Goal: Task Accomplishment & Management: Complete application form

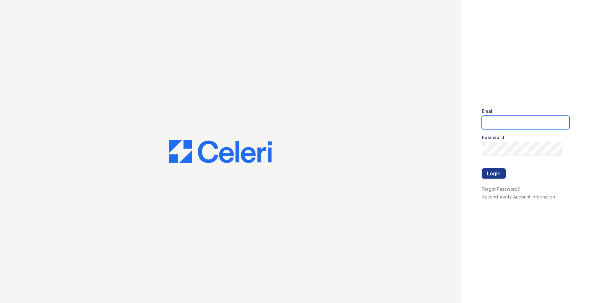
click at [508, 118] on input "email" at bounding box center [526, 122] width 88 height 13
type input "[EMAIL_ADDRESS][DOMAIN_NAME]"
click at [508, 158] on div at bounding box center [526, 161] width 88 height 13
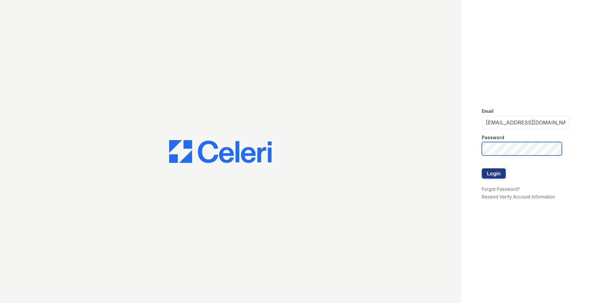
click at [482, 168] on button "Login" at bounding box center [494, 173] width 24 height 10
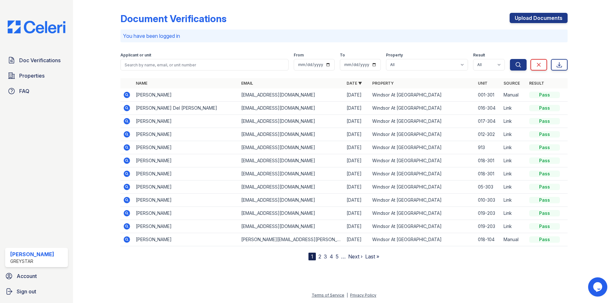
click at [129, 96] on icon at bounding box center [127, 95] width 6 height 6
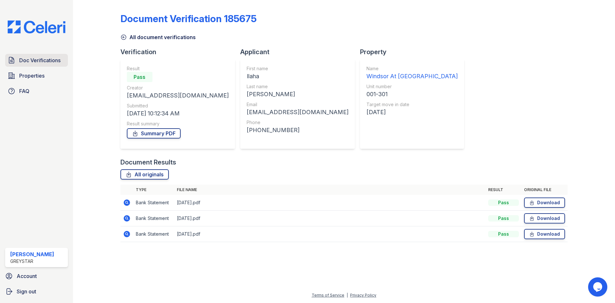
click at [49, 62] on span "Doc Verifications" at bounding box center [39, 60] width 41 height 8
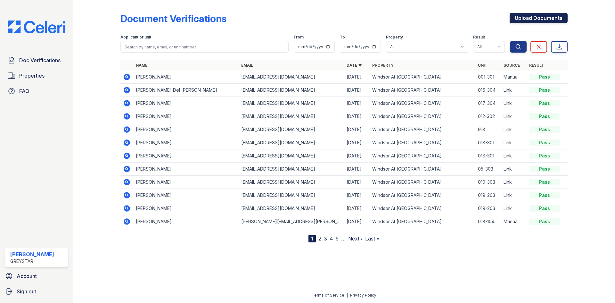
click at [546, 20] on link "Upload Documents" at bounding box center [539, 18] width 58 height 10
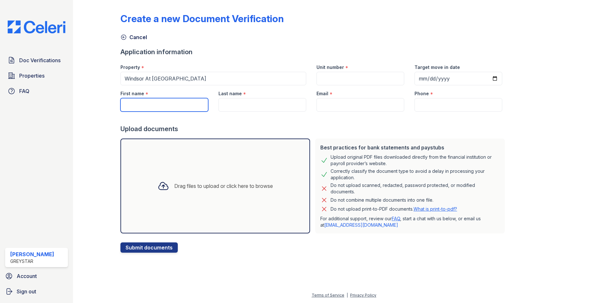
click at [184, 103] on input "First name" at bounding box center [165, 104] width 88 height 13
click at [29, 65] on link "Doc Verifications" at bounding box center [36, 60] width 63 height 13
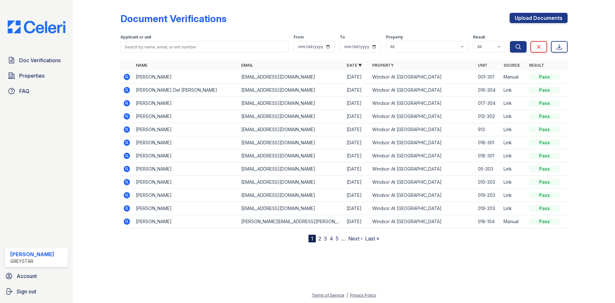
click at [129, 77] on icon at bounding box center [127, 77] width 6 height 6
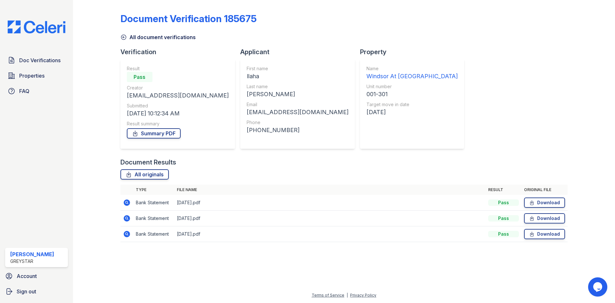
click at [240, 76] on div "First name [GEOGRAPHIC_DATA] Last name [PERSON_NAME] Email [EMAIL_ADDRESS][DOMA…" at bounding box center [297, 104] width 115 height 90
drag, startPoint x: 206, startPoint y: 76, endPoint x: 241, endPoint y: 84, distance: 36.1
click at [240, 76] on div "First name [GEOGRAPHIC_DATA] Last name [PERSON_NAME] Email [EMAIL_ADDRESS][DOMA…" at bounding box center [297, 104] width 115 height 90
click at [262, 81] on div "First name Ilaha Last name Aliyeva Email aliyeva2015@yahoo.com Phone +120290905…" at bounding box center [298, 103] width 102 height 77
drag, startPoint x: 205, startPoint y: 112, endPoint x: 274, endPoint y: 113, distance: 68.3
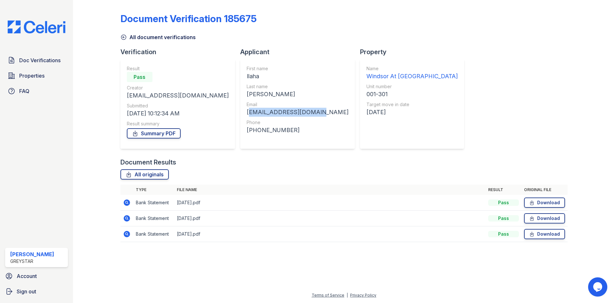
click at [274, 113] on div "First name Ilaha Last name Aliyeva Email aliyeva2015@yahoo.com Phone +120290905…" at bounding box center [297, 104] width 115 height 90
copy div "[EMAIL_ADDRESS][DOMAIN_NAME]"
click at [263, 132] on div "[PHONE_NUMBER]" at bounding box center [298, 130] width 102 height 9
drag, startPoint x: 24, startPoint y: 54, endPoint x: 25, endPoint y: 59, distance: 5.9
click at [24, 54] on div "Doc Verifications Properties FAQ Gia Bonilla Greystar Account Sign out" at bounding box center [36, 151] width 73 height 303
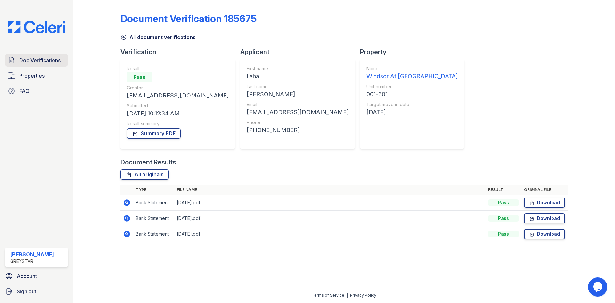
click at [25, 59] on span "Doc Verifications" at bounding box center [39, 60] width 41 height 8
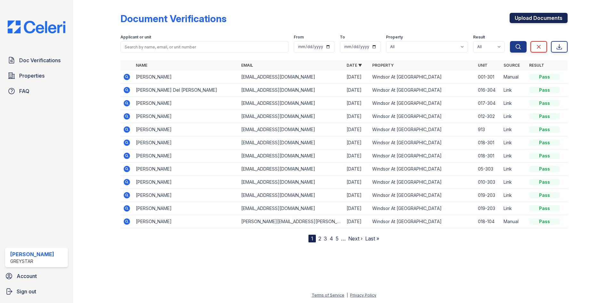
click at [532, 15] on link "Upload Documents" at bounding box center [539, 18] width 58 height 10
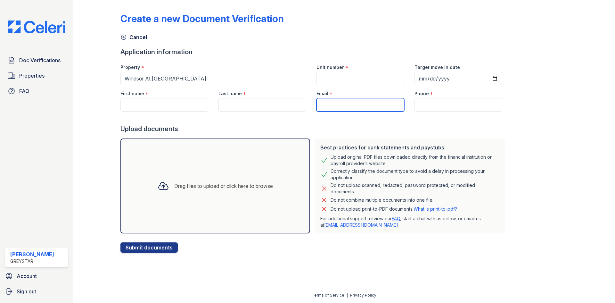
click at [330, 100] on input "Email" at bounding box center [361, 104] width 88 height 13
paste input "aliyeva2015@yahoo.com"
type input "aliyeva2015@yahoo.com"
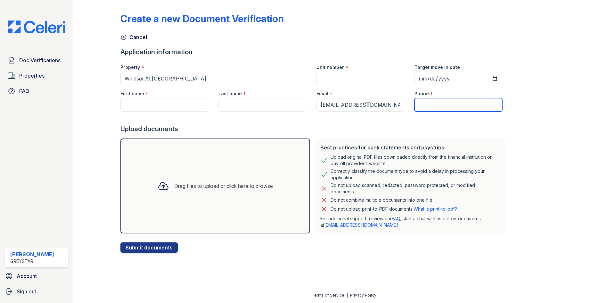
click at [428, 107] on input "Phone" at bounding box center [459, 104] width 88 height 13
type input "2029090569"
click at [450, 78] on input "Target move in date" at bounding box center [459, 78] width 88 height 13
click at [167, 104] on input "First name" at bounding box center [165, 104] width 88 height 13
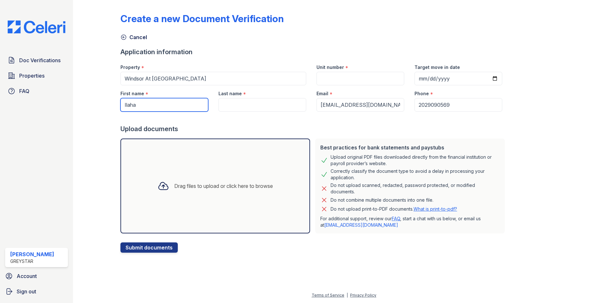
type input "Ilaha"
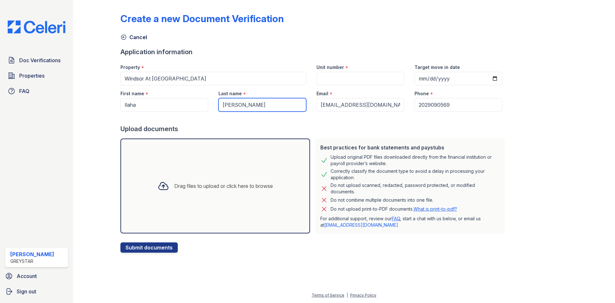
type input "Aliyeva"
click at [467, 79] on input "Target move in date" at bounding box center [459, 78] width 88 height 13
click at [481, 80] on input "Target move in date" at bounding box center [459, 78] width 88 height 13
click at [485, 79] on input "Target move in date" at bounding box center [459, 78] width 88 height 13
type input "2025-09-12"
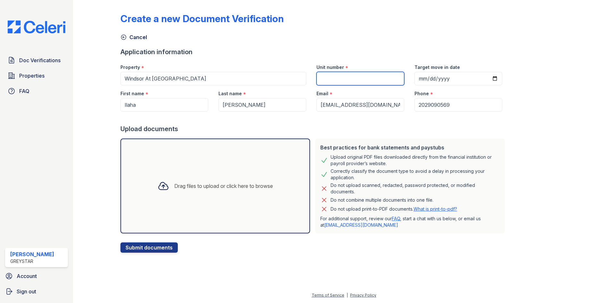
click at [345, 75] on input "Unit number" at bounding box center [361, 78] width 88 height 13
type input "001-301"
click at [362, 58] on form "Application information Property * Windsor At Fair Lakes Unit number * 001-301 …" at bounding box center [314, 149] width 387 height 205
click at [176, 187] on div "Drag files to upload or click here to browse" at bounding box center [223, 186] width 99 height 8
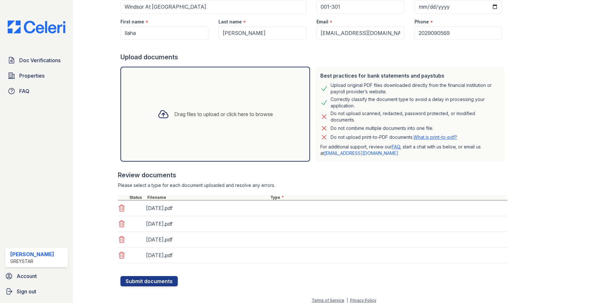
scroll to position [77, 0]
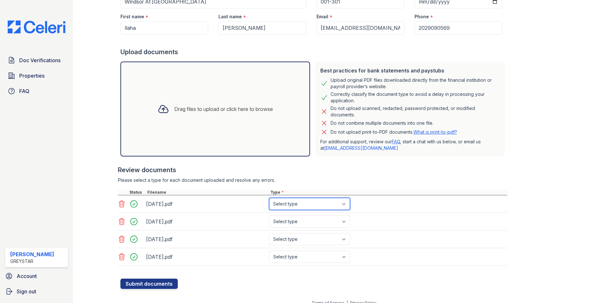
click at [318, 204] on select "Select type Paystub Bank Statement Offer Letter Tax Documents Benefit Award Let…" at bounding box center [309, 204] width 81 height 12
select select "paystub"
click at [269, 198] on select "Select type Paystub Bank Statement Offer Letter Tax Documents Benefit Award Let…" at bounding box center [309, 204] width 81 height 12
click at [321, 219] on select "Select type Paystub Bank Statement Offer Letter Tax Documents Benefit Award Let…" at bounding box center [309, 221] width 81 height 12
select select "paystub"
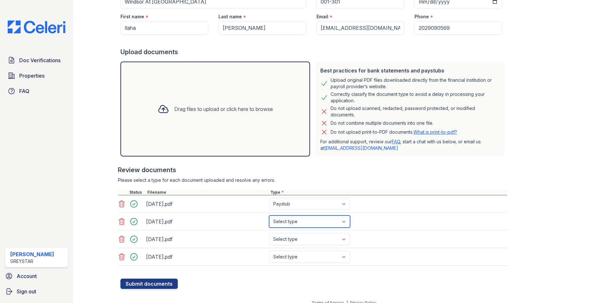
click at [269, 215] on select "Select type Paystub Bank Statement Offer Letter Tax Documents Benefit Award Let…" at bounding box center [309, 221] width 81 height 12
click at [321, 233] on select "Select type Paystub Bank Statement Offer Letter Tax Documents Benefit Award Let…" at bounding box center [309, 239] width 81 height 12
select select "paystub"
click at [269, 233] on select "Select type Paystub Bank Statement Offer Letter Tax Documents Benefit Award Let…" at bounding box center [309, 239] width 81 height 12
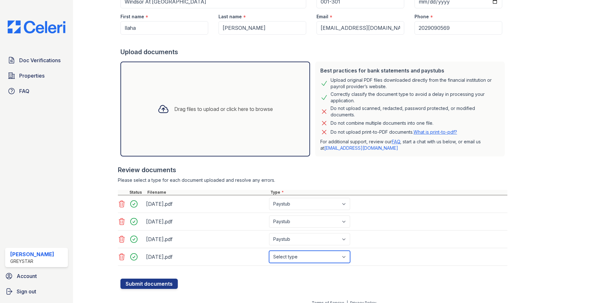
click at [309, 259] on select "Select type Paystub Bank Statement Offer Letter Tax Documents Benefit Award Let…" at bounding box center [309, 257] width 81 height 12
select select "paystub"
click at [269, 251] on select "Select type Paystub Bank Statement Offer Letter Tax Documents Benefit Award Let…" at bounding box center [309, 257] width 81 height 12
click at [160, 282] on button "Submit documents" at bounding box center [149, 284] width 57 height 10
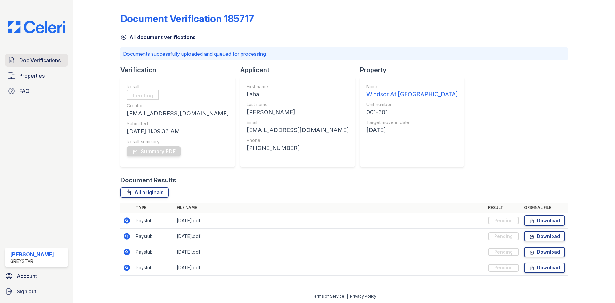
click at [26, 60] on span "Doc Verifications" at bounding box center [39, 60] width 41 height 8
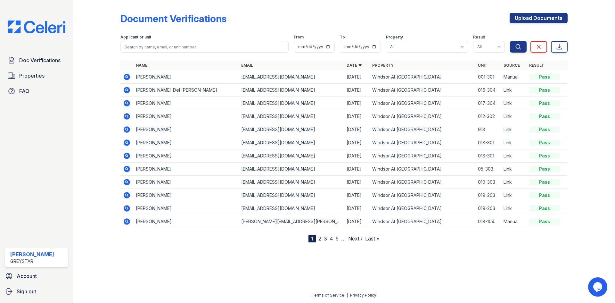
click at [151, 75] on td "[PERSON_NAME]" at bounding box center [185, 77] width 105 height 13
click at [129, 76] on icon at bounding box center [127, 77] width 6 height 6
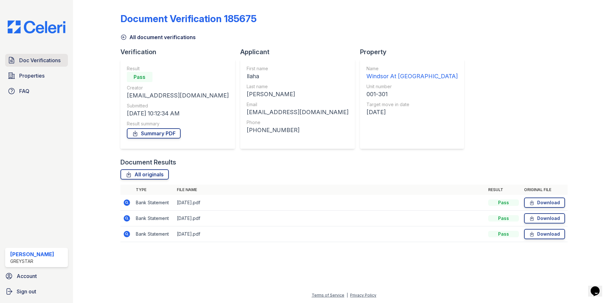
click at [36, 59] on span "Doc Verifications" at bounding box center [39, 60] width 41 height 8
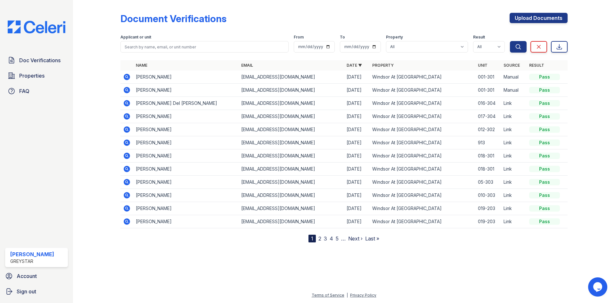
click at [129, 77] on icon at bounding box center [127, 77] width 6 height 6
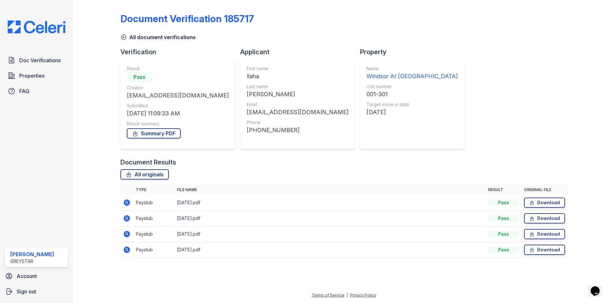
click at [128, 217] on icon at bounding box center [127, 218] width 8 height 8
click at [129, 203] on icon at bounding box center [127, 202] width 6 height 6
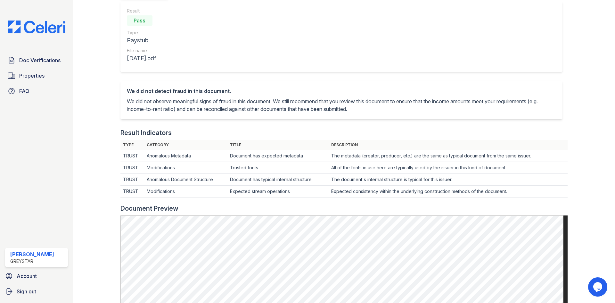
scroll to position [32, 0]
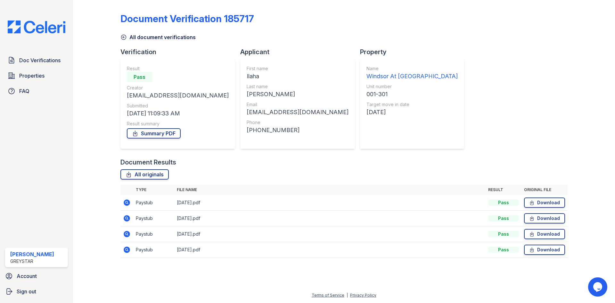
click at [125, 218] on icon at bounding box center [127, 218] width 6 height 6
